Goal: Complete application form

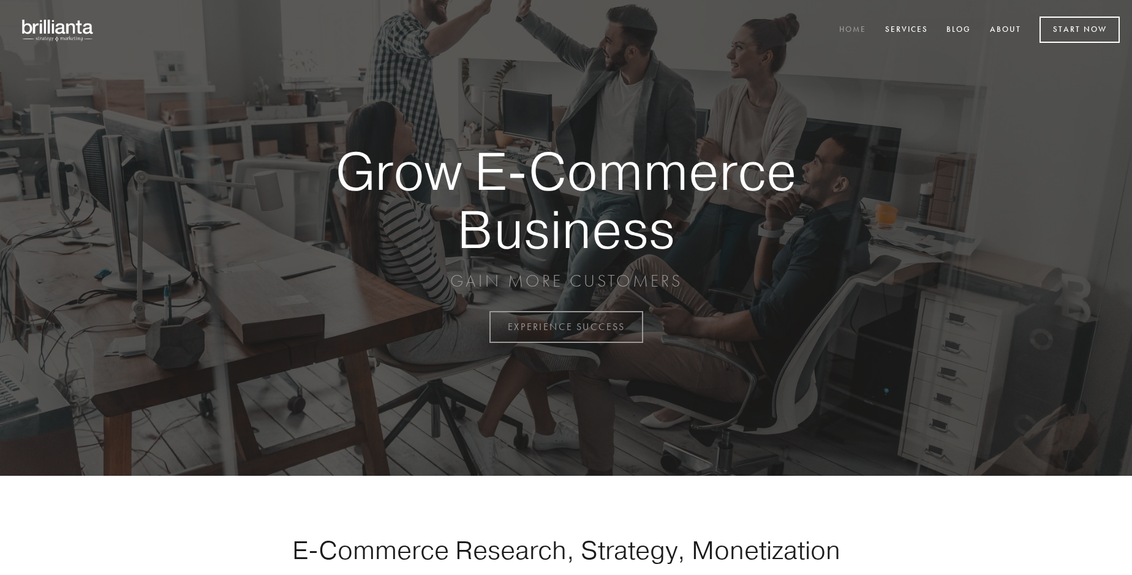
scroll to position [3212, 0]
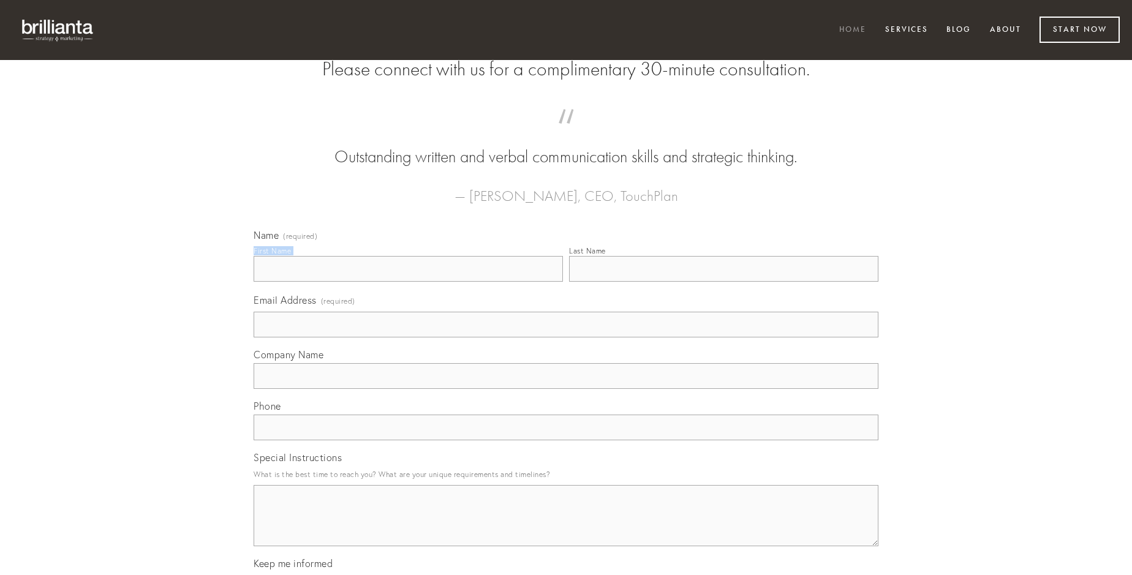
type input "[PERSON_NAME]"
click at [724, 282] on input "Last Name" at bounding box center [723, 269] width 309 height 26
type input "[PERSON_NAME]"
click at [566, 338] on input "Email Address (required)" at bounding box center [566, 325] width 625 height 26
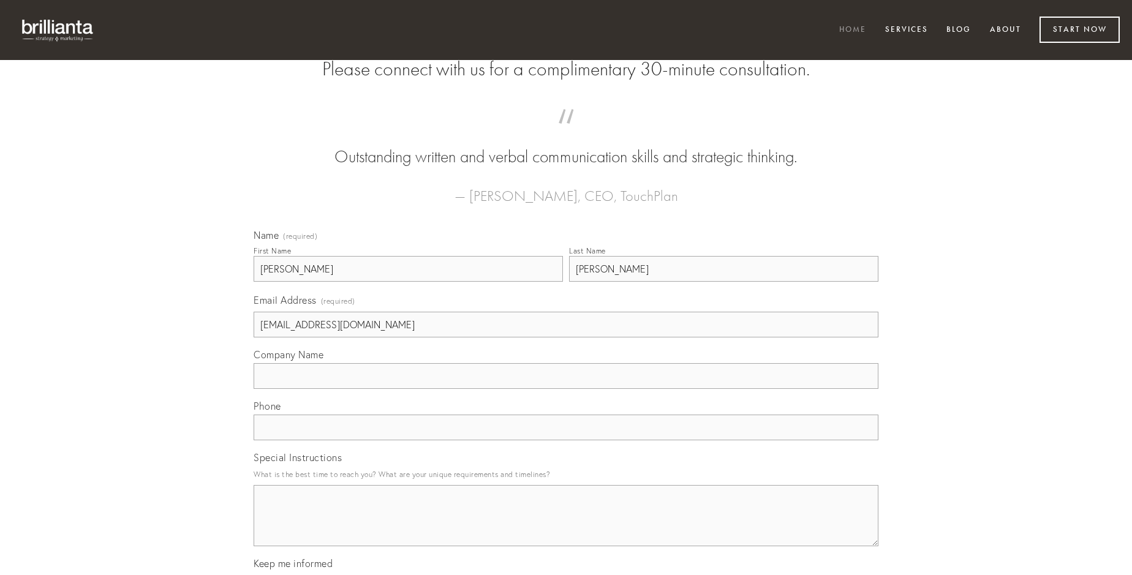
type input "[EMAIL_ADDRESS][DOMAIN_NAME]"
click at [566, 389] on input "Company Name" at bounding box center [566, 376] width 625 height 26
type input "somniculosus"
click at [566, 441] on input "text" at bounding box center [566, 428] width 625 height 26
click at [566, 527] on textarea "Special Instructions" at bounding box center [566, 515] width 625 height 61
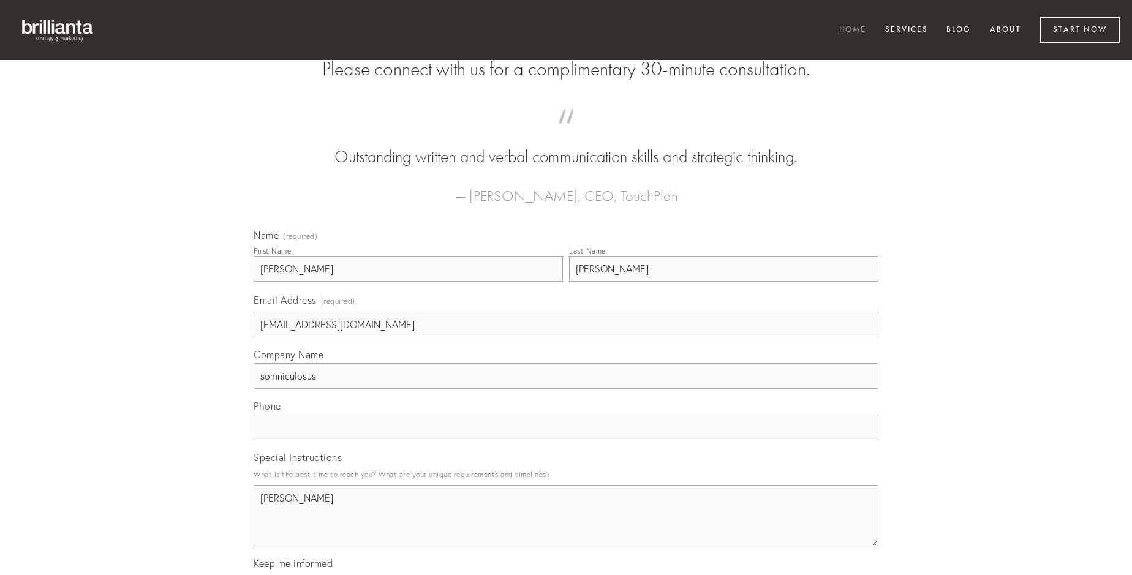
type textarea "[PERSON_NAME]"
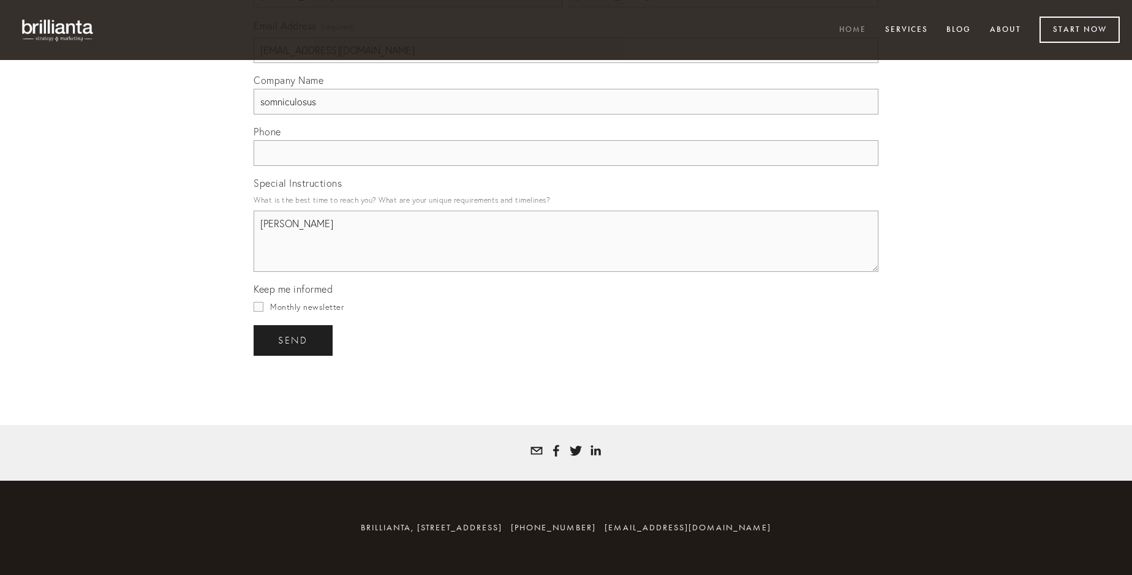
click at [294, 340] on span "send" at bounding box center [293, 340] width 30 height 11
